Goal: Download file/media

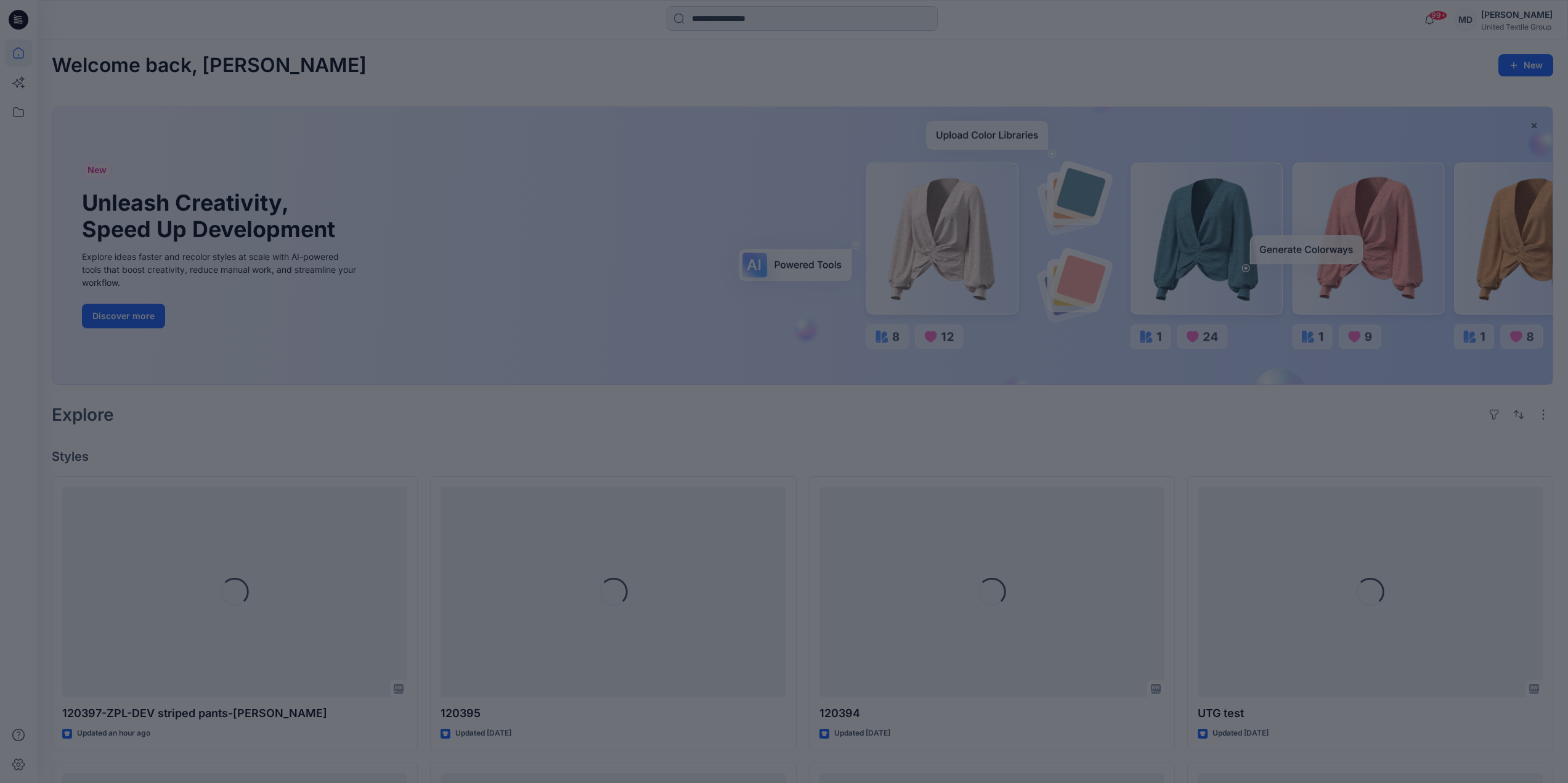
click at [746, 26] on div at bounding box center [784, 392] width 1568 height 783
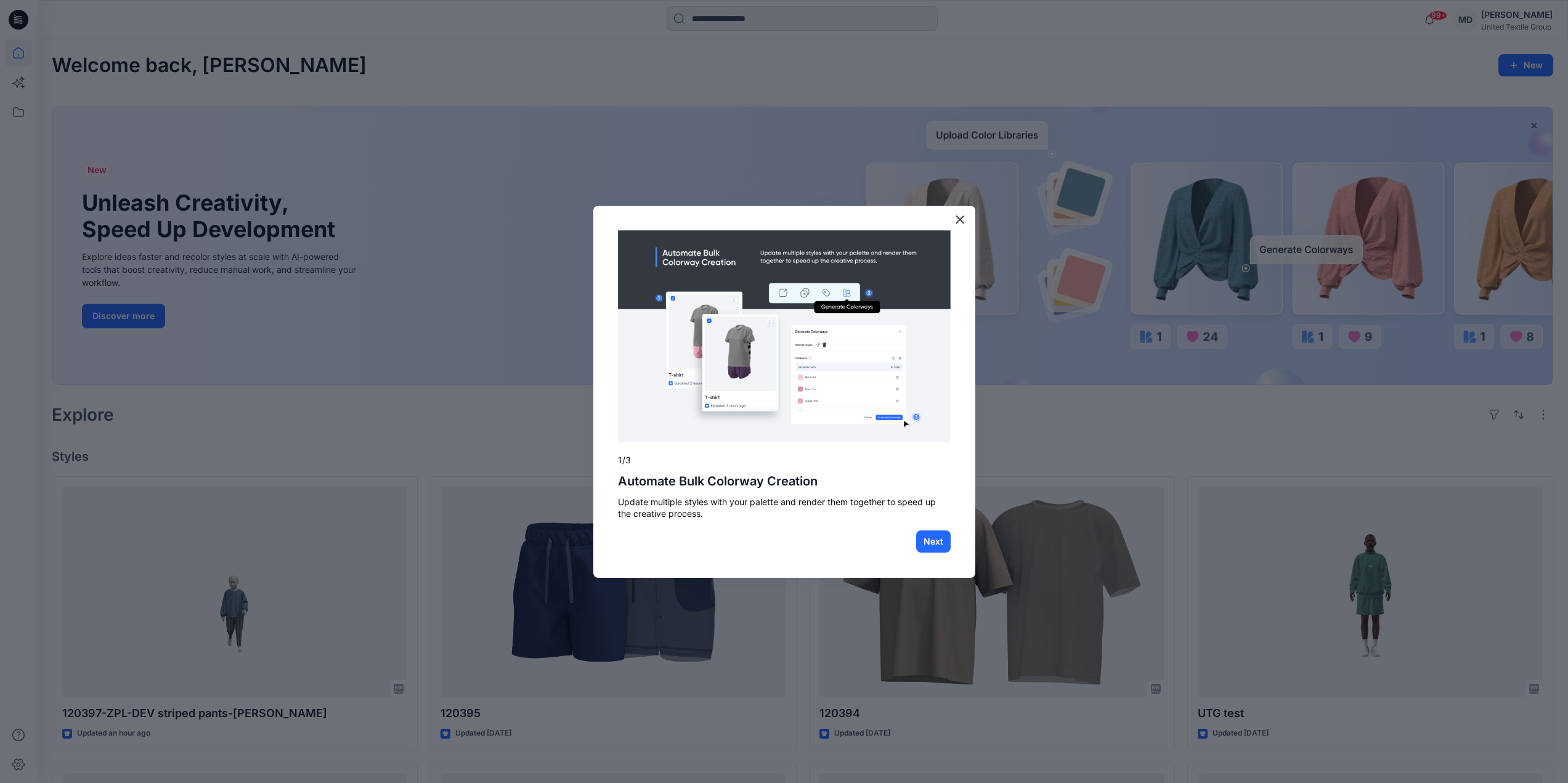
drag, startPoint x: 961, startPoint y: 218, endPoint x: 953, endPoint y: 225, distance: 10.6
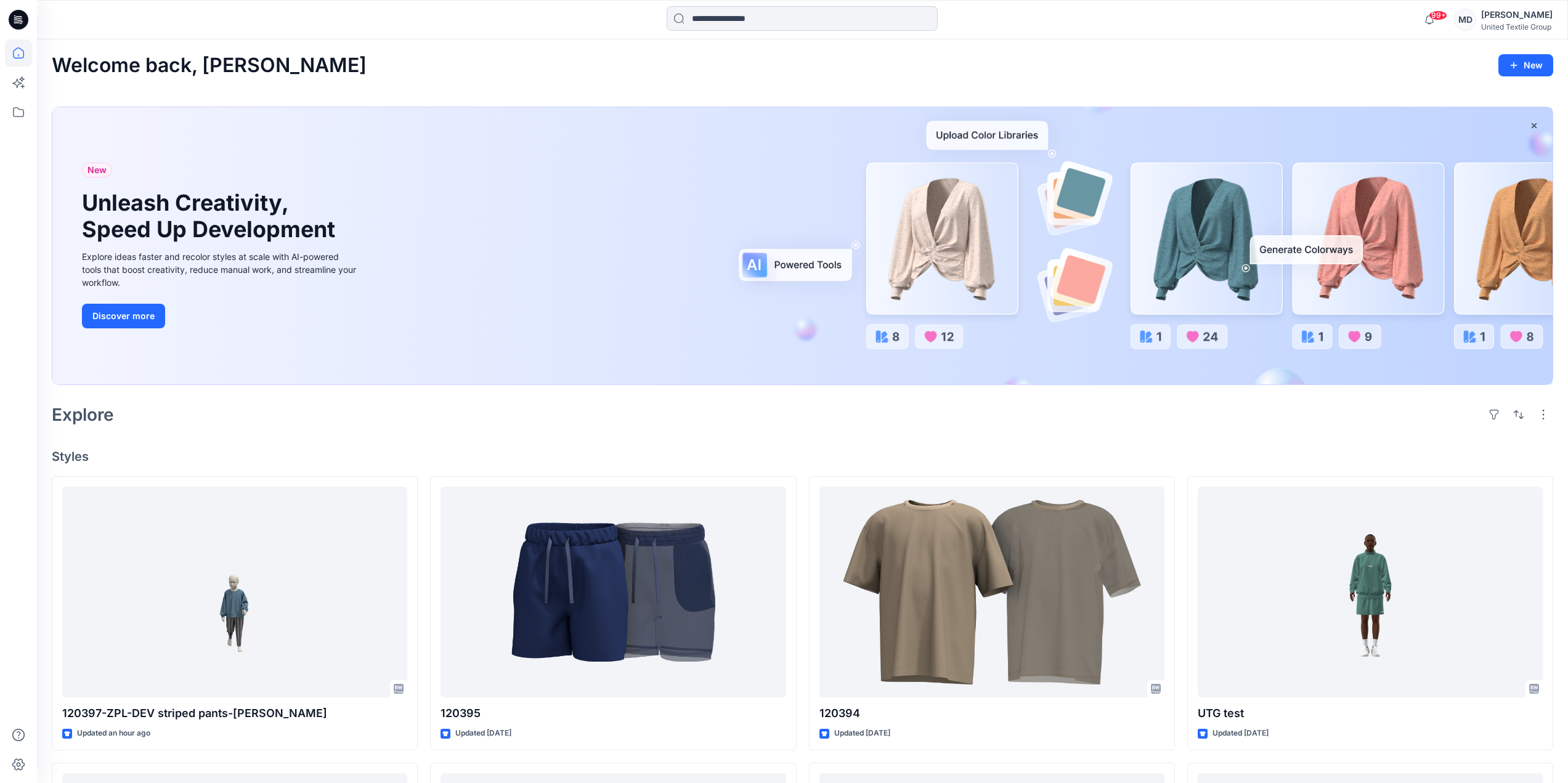
click at [735, 21] on input at bounding box center [802, 18] width 271 height 25
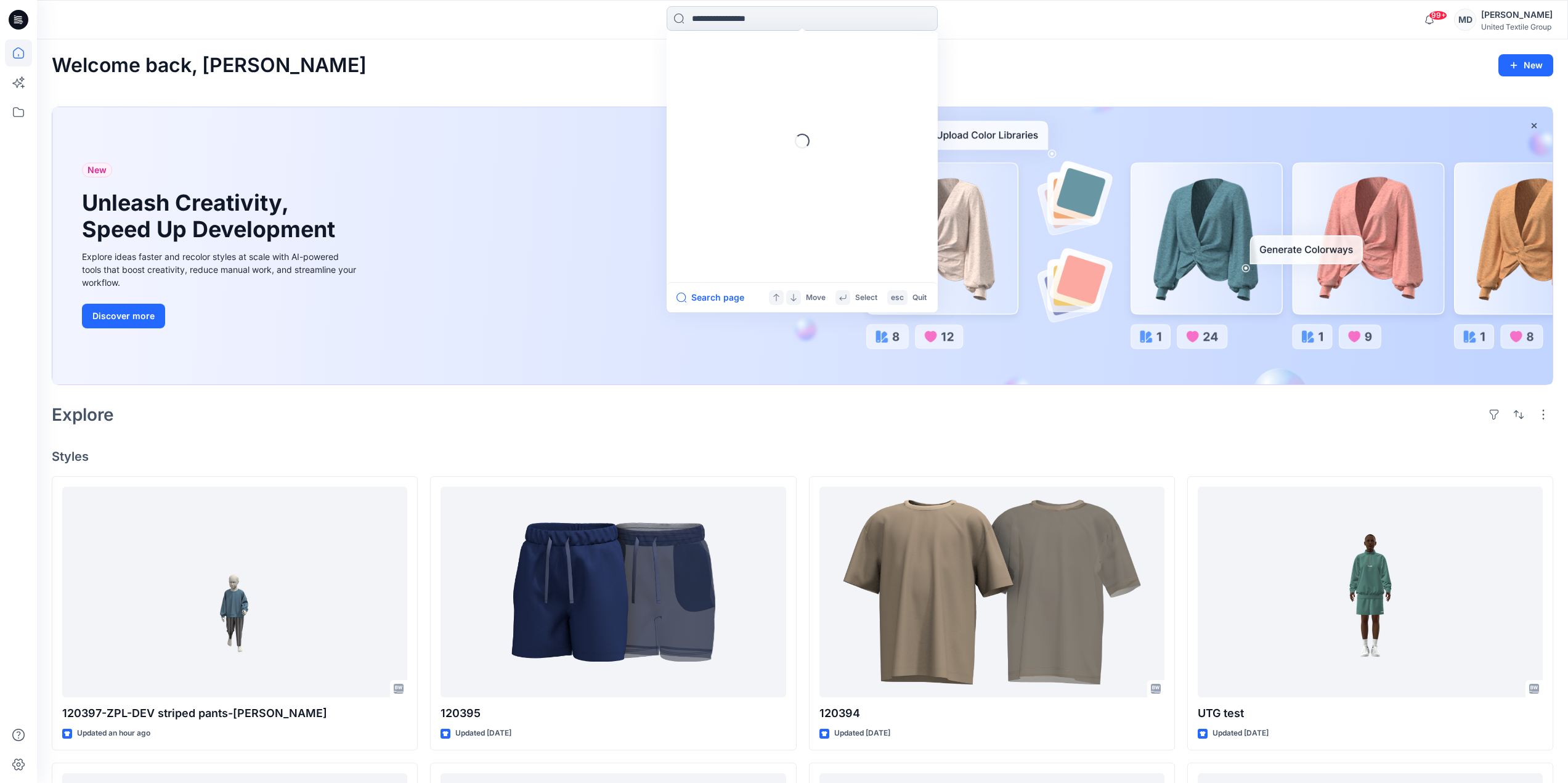
paste input "******"
type input "******"
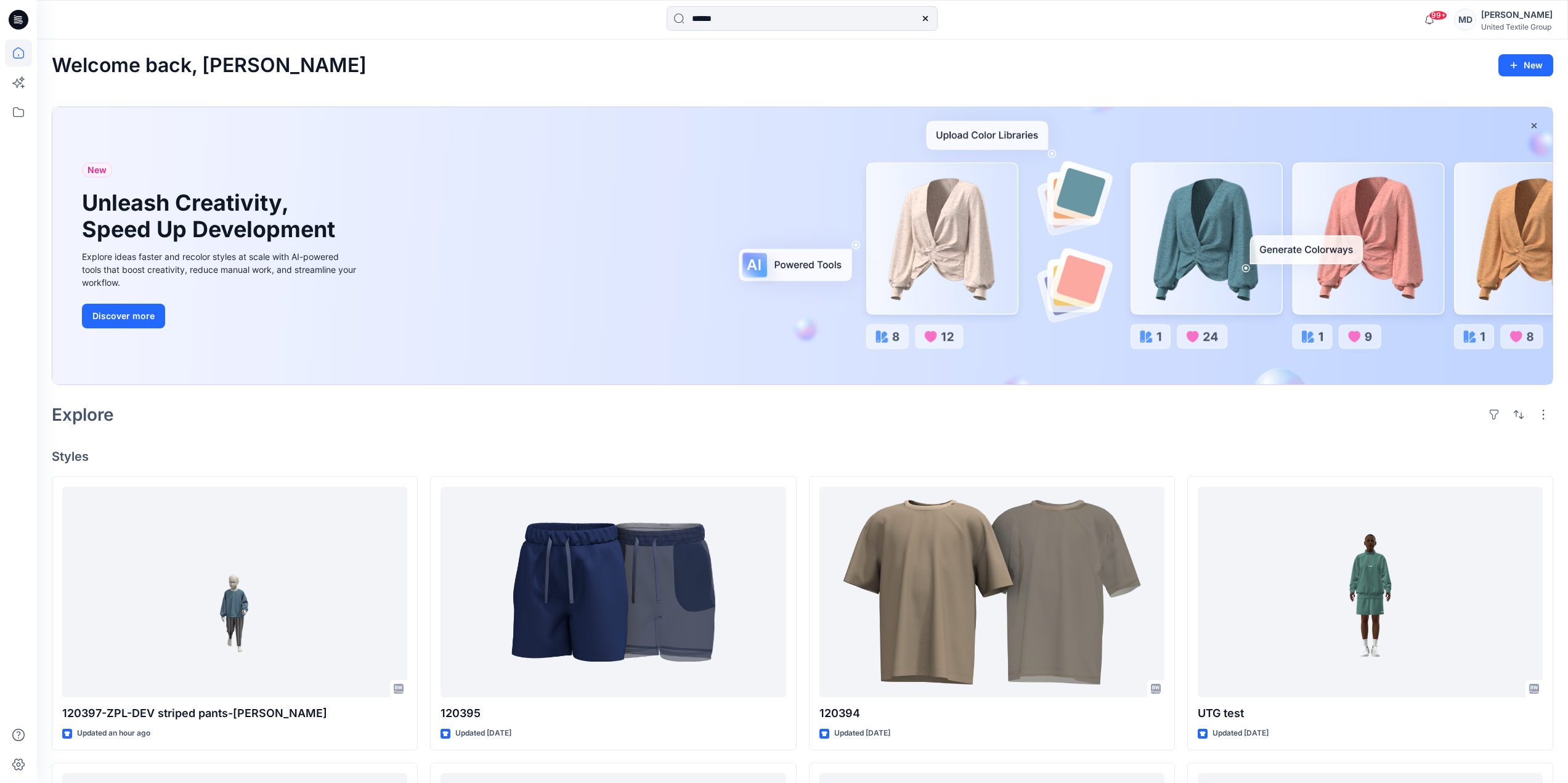
click at [584, 43] on div "Welcome back, [PERSON_NAME] New New Unleash Creativity, Speed Up Development Ex…" at bounding box center [802, 710] width 1530 height 1343
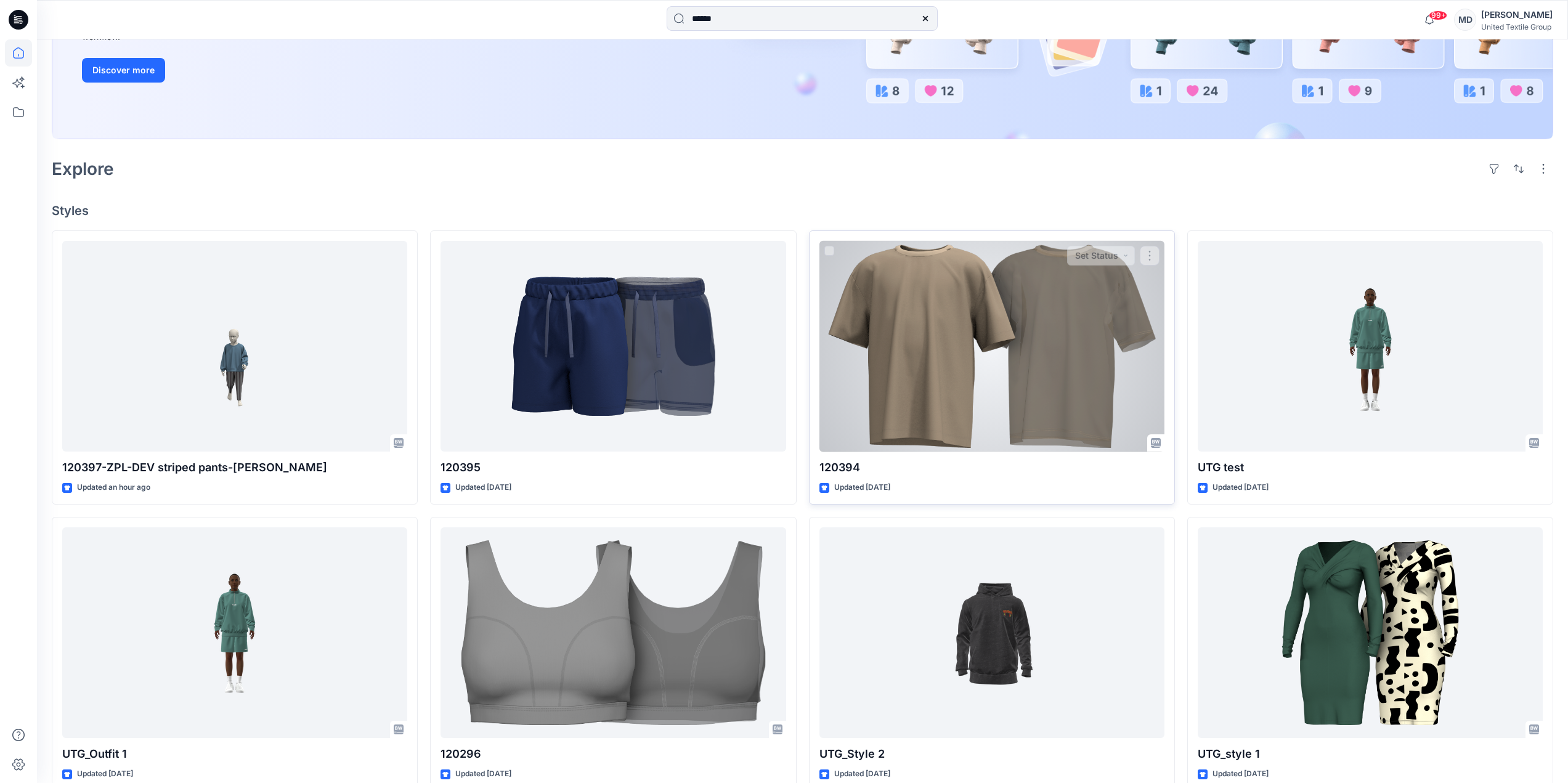
scroll to position [246, 0]
click at [923, 362] on div at bounding box center [991, 346] width 345 height 212
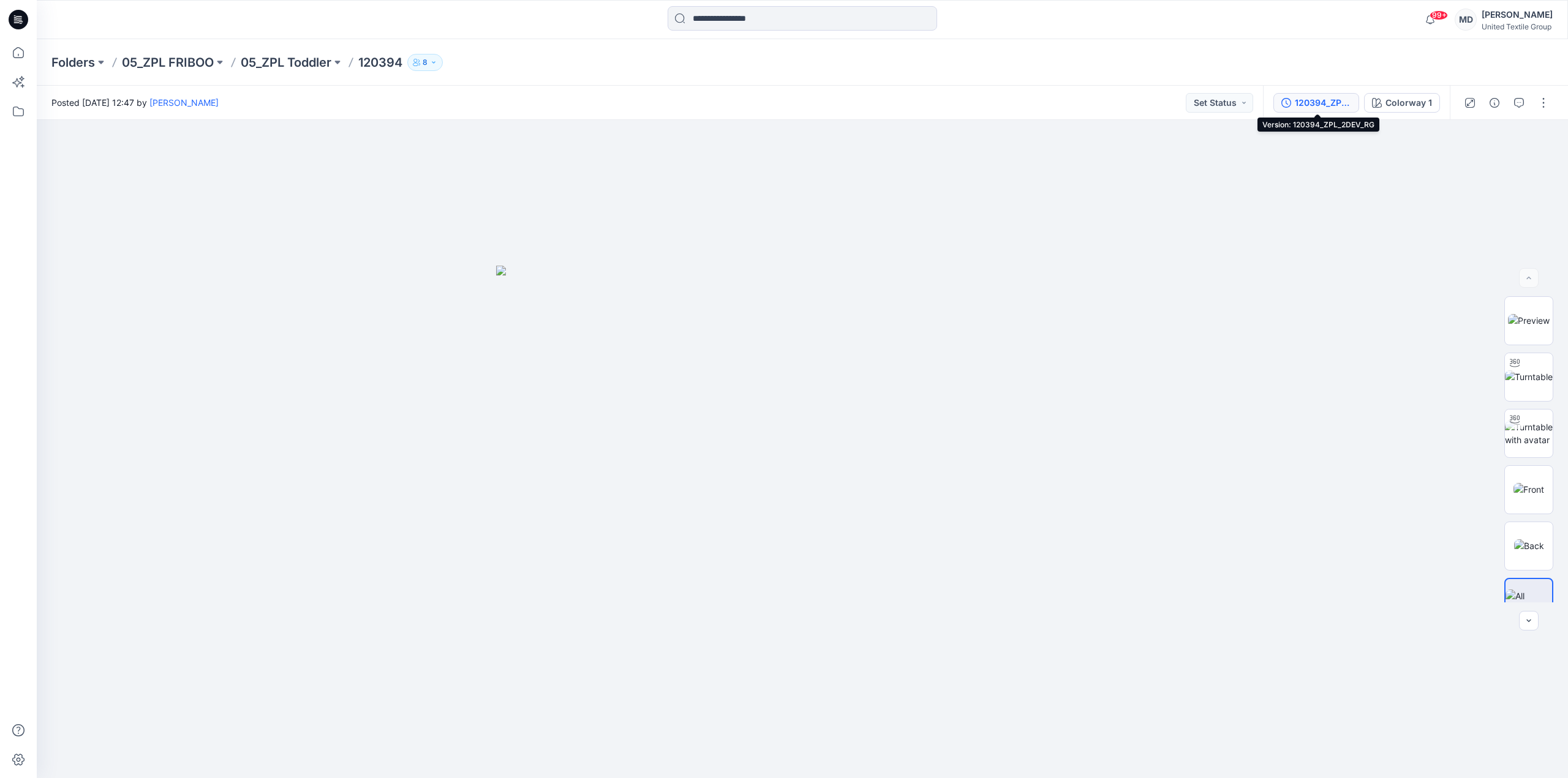
click at [1314, 105] on div "120394_ZPL_2DEV_RG" at bounding box center [1323, 103] width 56 height 14
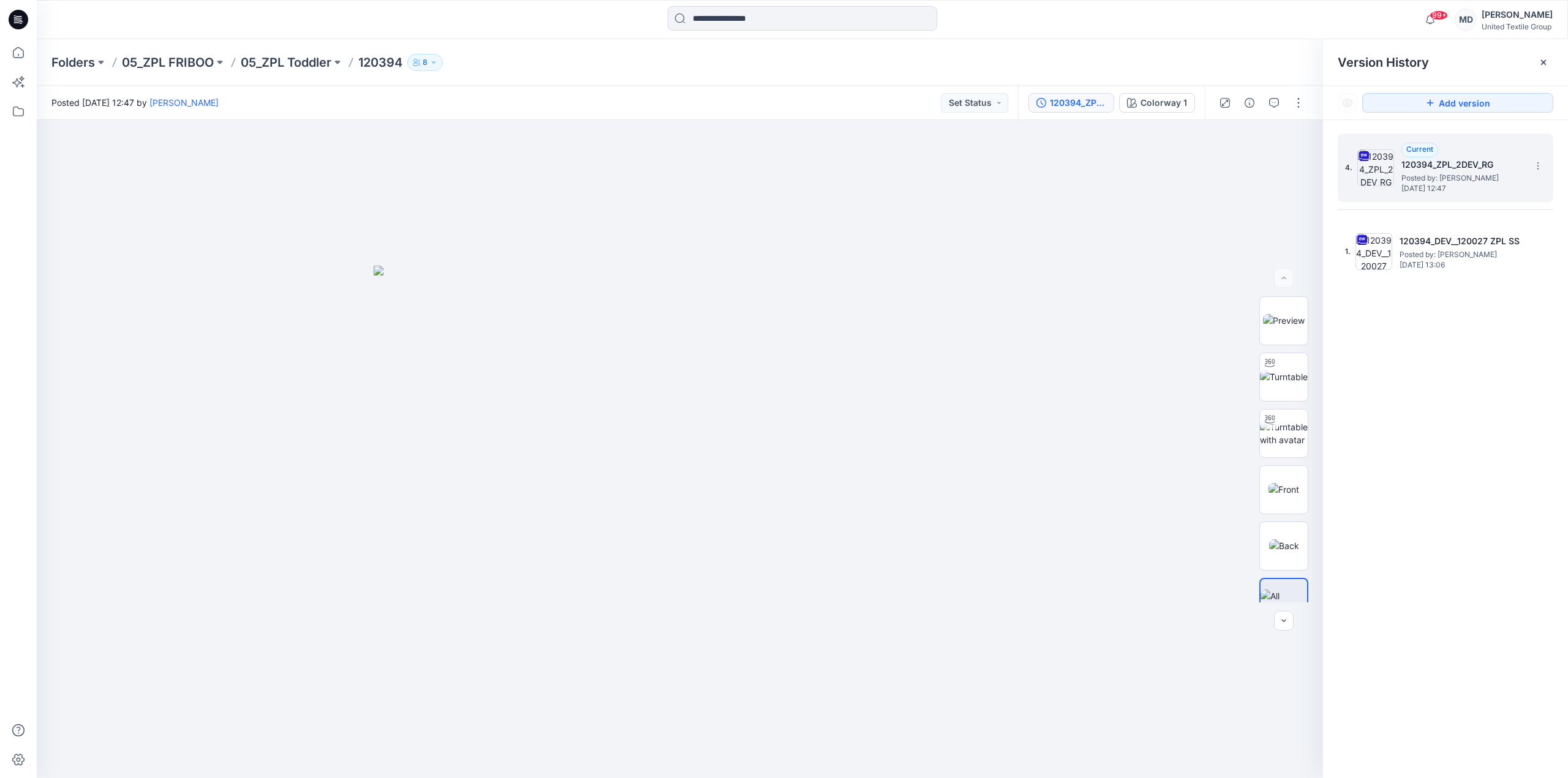
click at [1547, 168] on div "4. Current 120394_ZPL_2DEV_RG Posted by: [PERSON_NAME] [DATE] 12:47" at bounding box center [1445, 167] width 215 height 69
click at [1537, 165] on icon at bounding box center [1537, 166] width 10 height 10
click at [1460, 202] on div "Download Source BW File" at bounding box center [1472, 189] width 142 height 25
